Goal: Check status: Check status

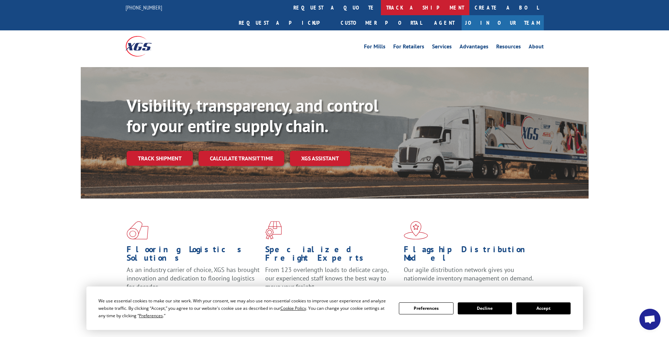
click at [381, 5] on link "track a shipment" at bounding box center [425, 7] width 89 height 15
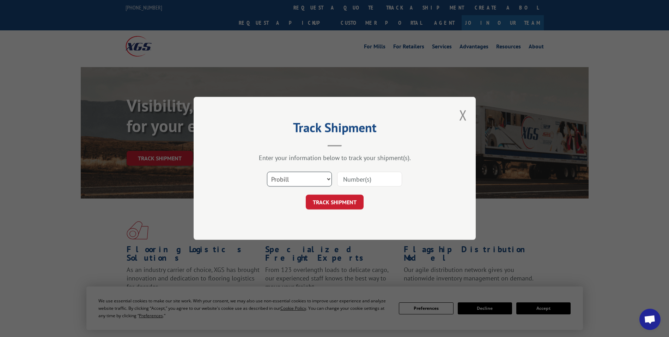
click at [329, 179] on select "Select category... Probill BOL PO" at bounding box center [299, 179] width 65 height 15
select select "bol"
click at [267, 172] on select "Select category... Probill BOL PO" at bounding box center [299, 179] width 65 height 15
click at [360, 176] on input at bounding box center [369, 179] width 65 height 15
paste input "5266590"
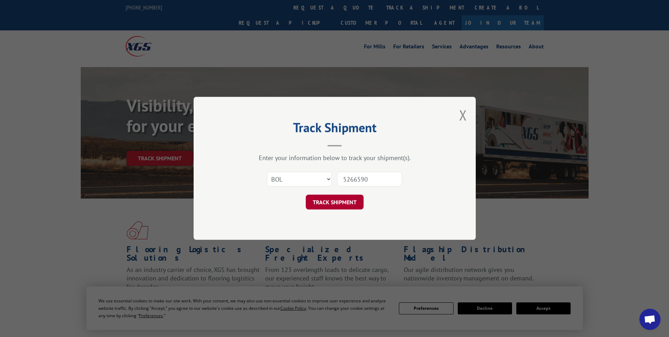
type input "5266590"
click at [339, 199] on button "TRACK SHIPMENT" at bounding box center [335, 202] width 58 height 15
